Goal: Task Accomplishment & Management: Manage account settings

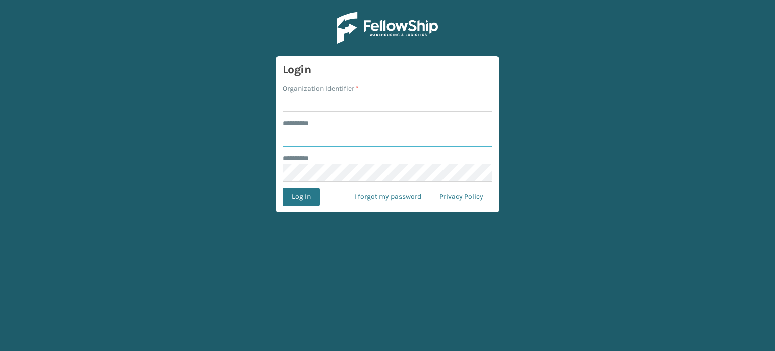
type input "******"
click at [321, 97] on input "Organization Identifier *" at bounding box center [388, 103] width 210 height 18
type input "SuperAdminOrganization"
click at [300, 199] on button "Log In" at bounding box center [301, 197] width 37 height 18
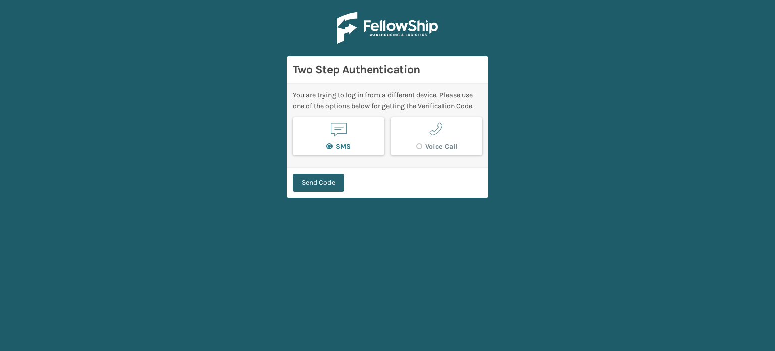
click at [320, 177] on button "Send Code" at bounding box center [318, 183] width 51 height 18
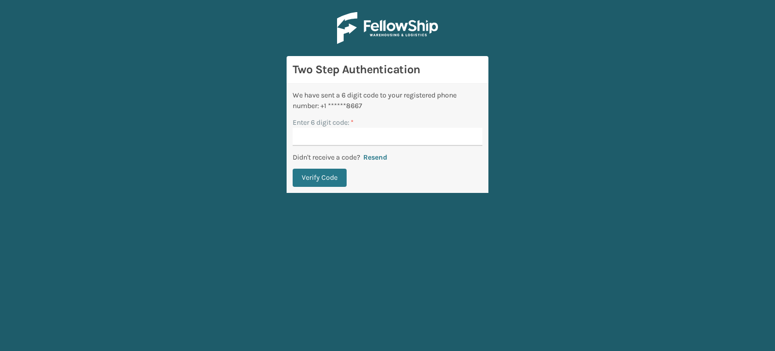
click at [330, 135] on input "Enter 6 digit code: *" at bounding box center [388, 137] width 190 height 18
click at [324, 138] on input "Enter 6 digit code: *" at bounding box center [388, 137] width 190 height 18
type input "693490"
click at [293, 169] on button "Verify Code" at bounding box center [320, 178] width 54 height 18
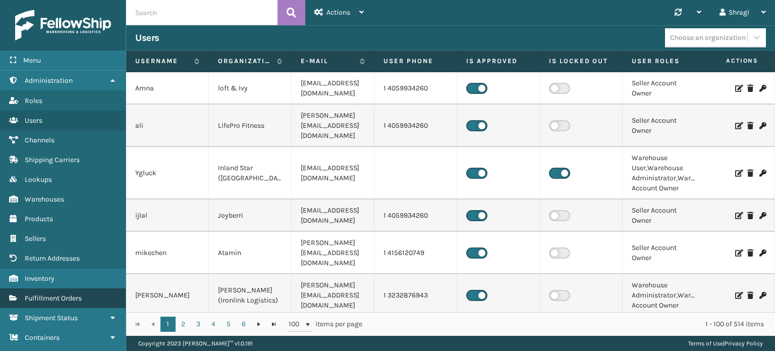
click at [93, 304] on link "Fulfillment Orders" at bounding box center [63, 298] width 126 height 20
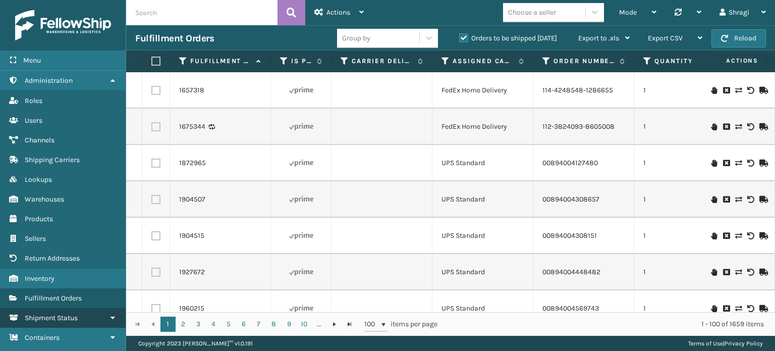
click at [76, 309] on link "Shipment Status" at bounding box center [63, 318] width 126 height 20
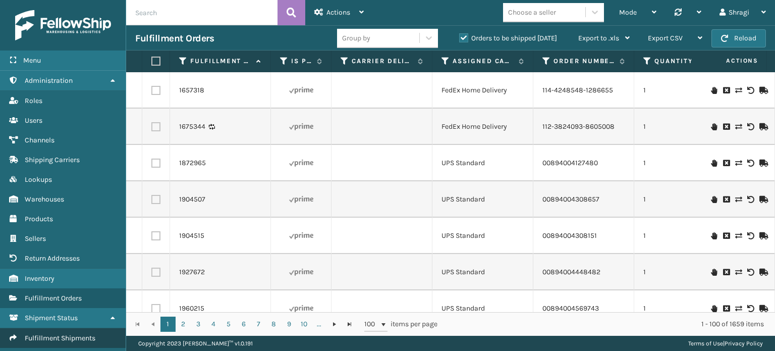
click at [66, 337] on span "Fulfillment Shipments" at bounding box center [60, 338] width 71 height 9
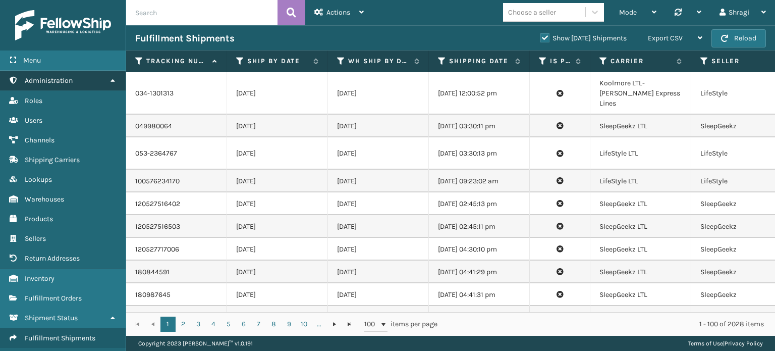
click at [58, 75] on link "Administration" at bounding box center [63, 81] width 126 height 20
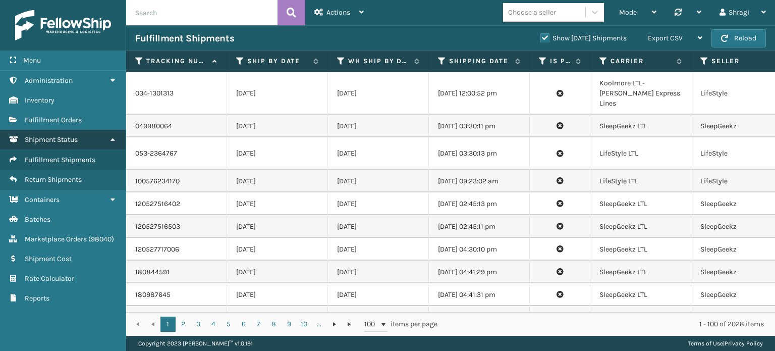
click at [93, 133] on link "Shipment Status" at bounding box center [63, 140] width 126 height 20
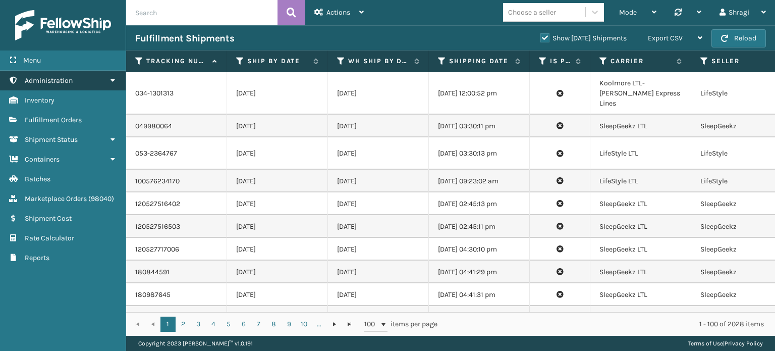
click at [88, 78] on link "Administration" at bounding box center [63, 81] width 126 height 20
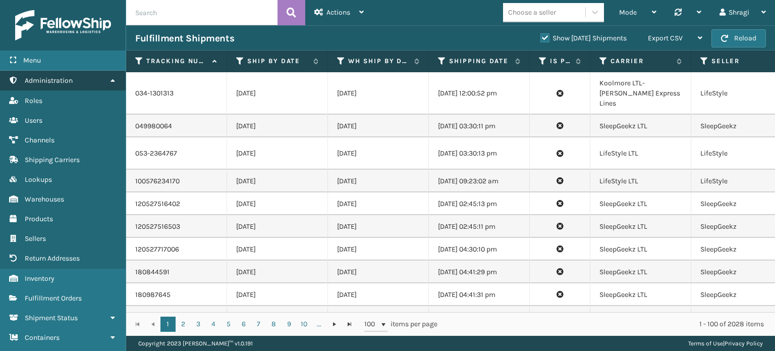
click at [89, 82] on link "Administration" at bounding box center [63, 81] width 126 height 20
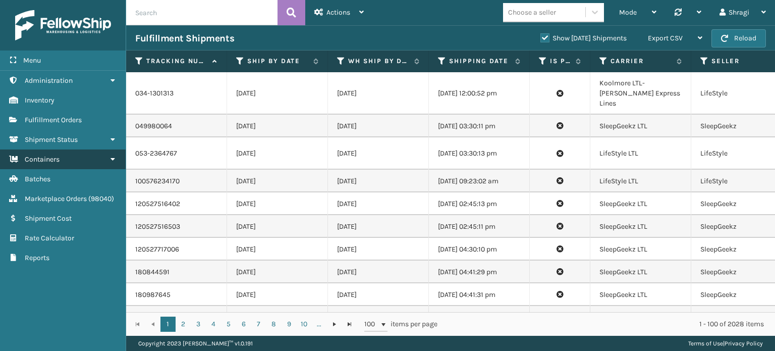
click at [98, 151] on link "Containers" at bounding box center [63, 159] width 126 height 20
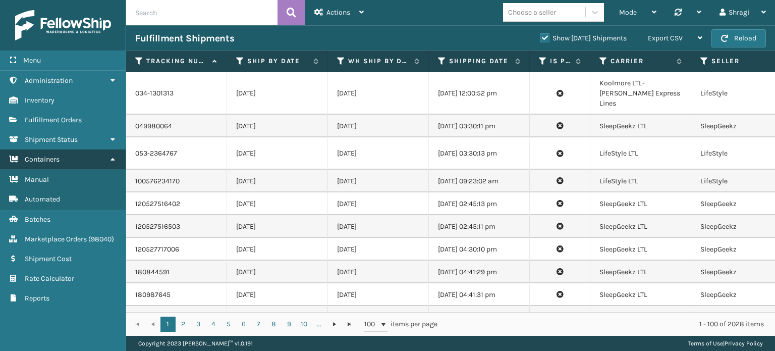
click at [103, 153] on link "Containers" at bounding box center [63, 159] width 126 height 20
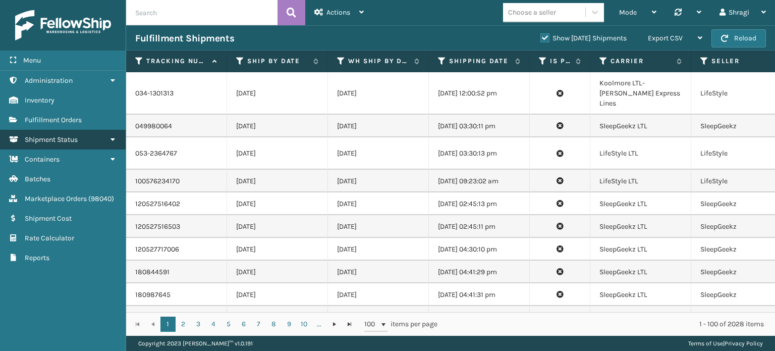
click at [101, 139] on link "Shipment Status" at bounding box center [63, 140] width 126 height 20
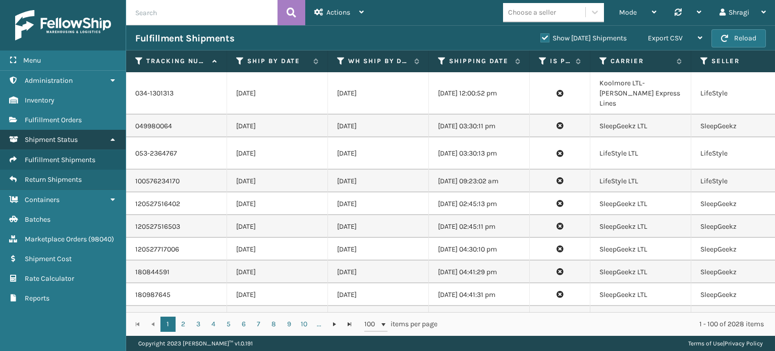
click at [104, 141] on link "Shipment Status" at bounding box center [63, 140] width 126 height 20
